Goal: Task Accomplishment & Management: Complete application form

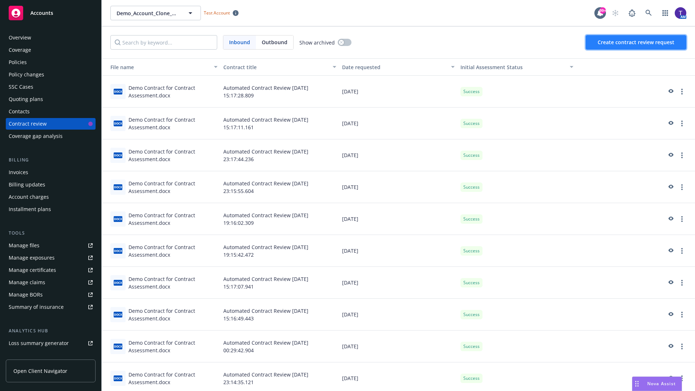
click at [637, 42] on span "Create contract review request" at bounding box center [636, 42] width 77 height 7
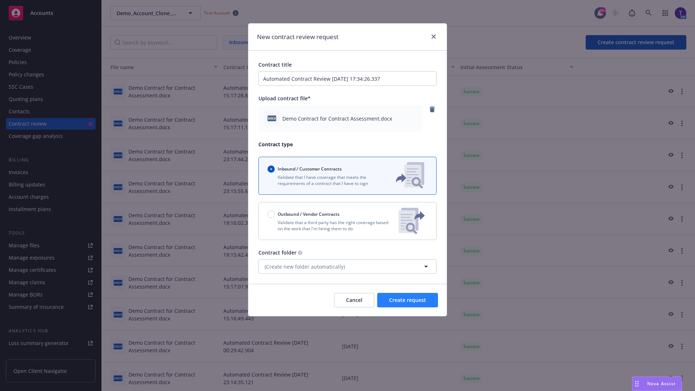
type input "Automated Contract Review [DATE] 17:34:26.337"
click at [408, 300] on span "Create request" at bounding box center [407, 300] width 37 height 7
